Goal: Check status: Check status

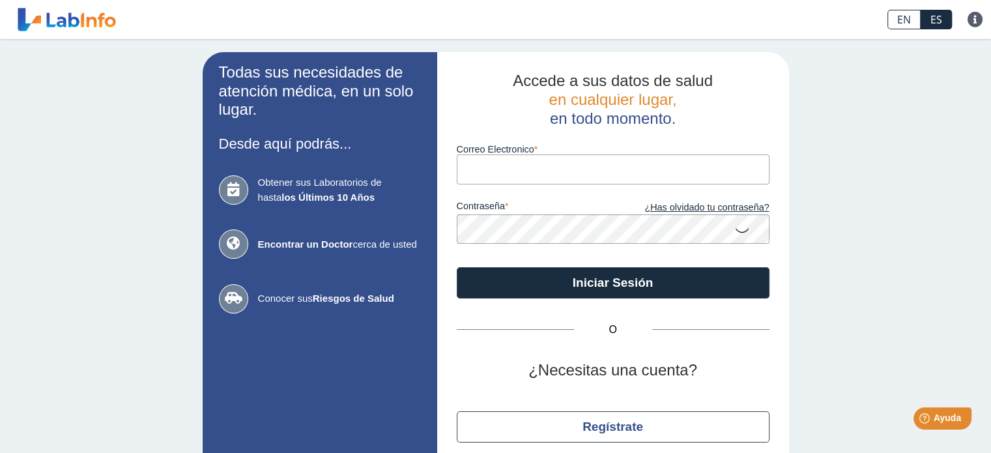
click at [716, 178] on input "Correo Electronico" at bounding box center [613, 168] width 313 height 29
type input "[EMAIL_ADDRESS][DOMAIN_NAME]"
click at [742, 226] on icon at bounding box center [742, 229] width 16 height 25
click at [457, 267] on button "Iniciar Sesión" at bounding box center [613, 282] width 313 height 31
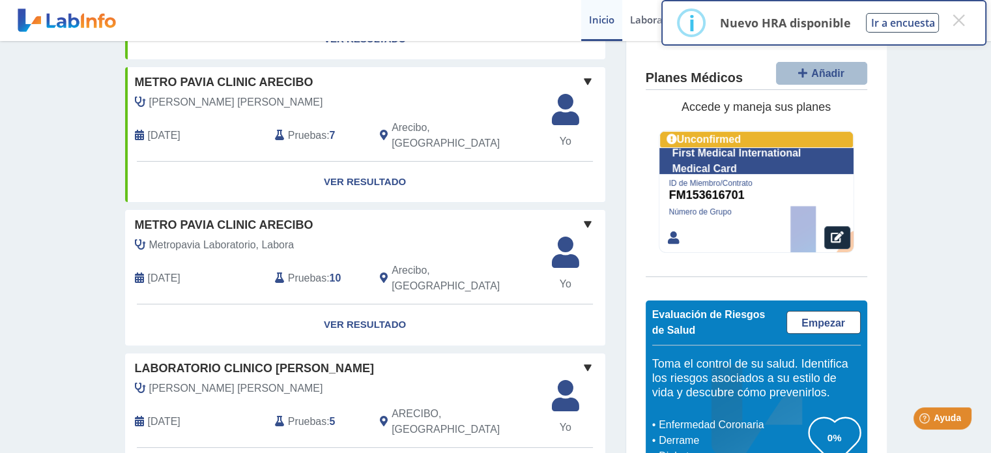
scroll to position [349, 0]
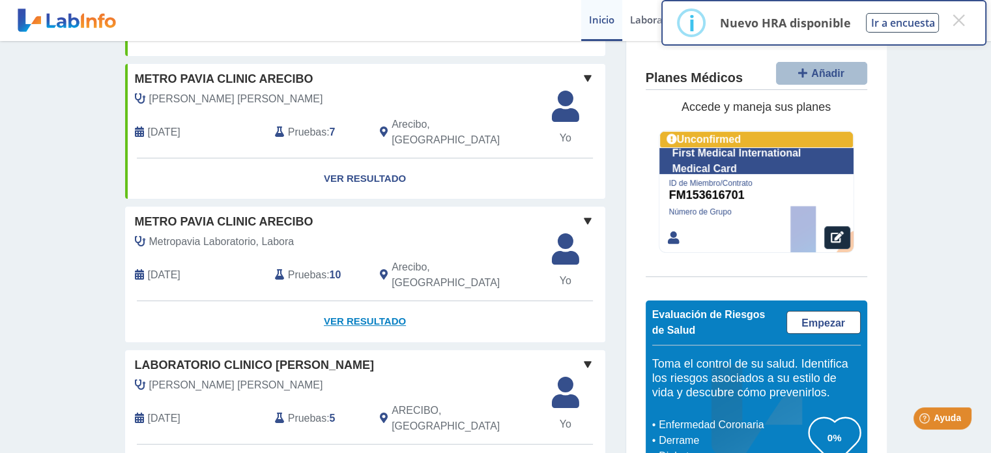
click at [365, 301] on link "Ver Resultado" at bounding box center [365, 321] width 480 height 41
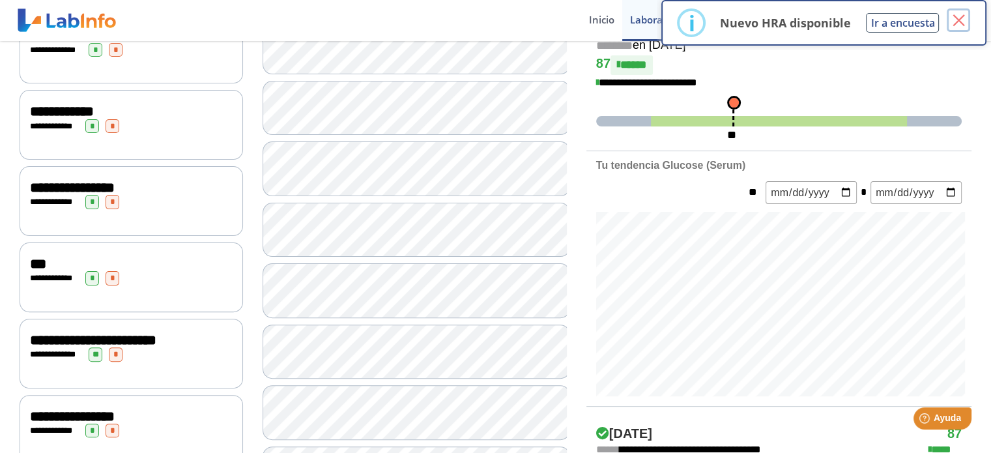
click at [960, 23] on button "×" at bounding box center [958, 19] width 23 height 23
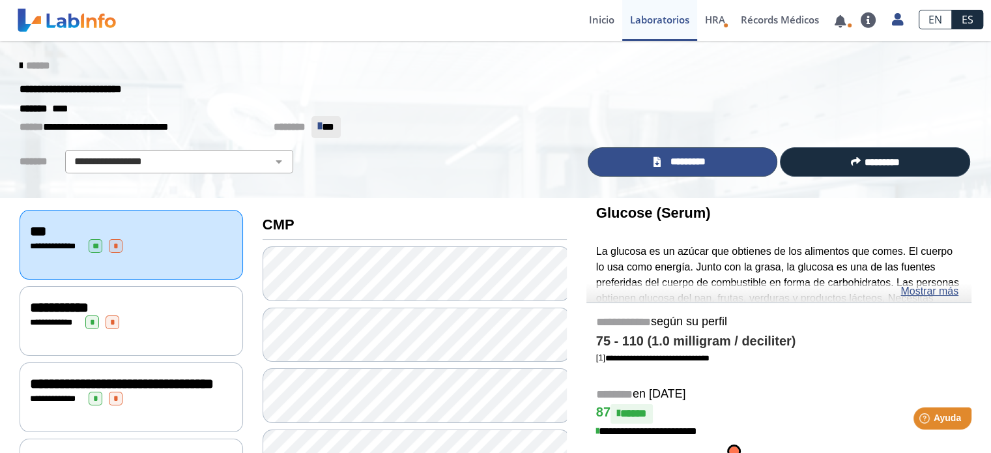
click at [687, 153] on link "*********" at bounding box center [683, 161] width 190 height 29
